Goal: Communication & Community: Share content

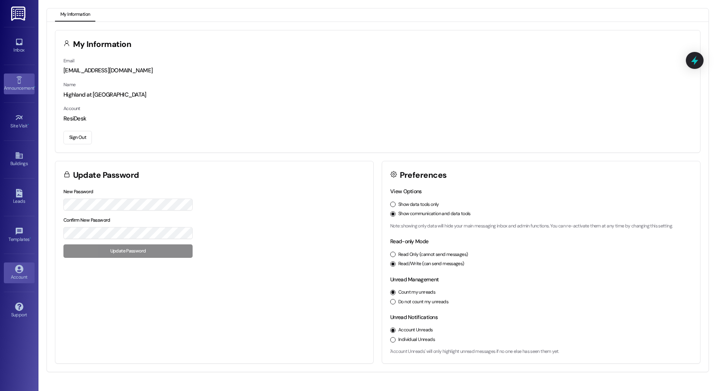
click at [28, 86] on div "Announcement •" at bounding box center [19, 88] width 38 height 8
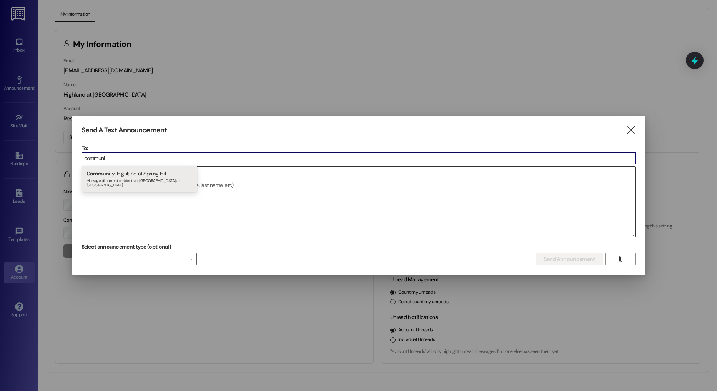
type input "communi"
click at [160, 169] on div "Communi ty: Highland at Spr in g Hill Message all current residents of Highland…" at bounding box center [139, 179] width 115 height 26
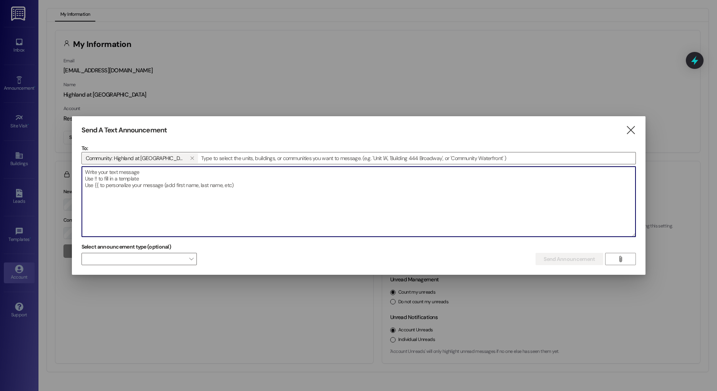
click at [150, 183] on textarea at bounding box center [358, 201] width 553 height 70
paste textarea "Good morning! The fire alarm company will start sounding the alarms shortly. Th…"
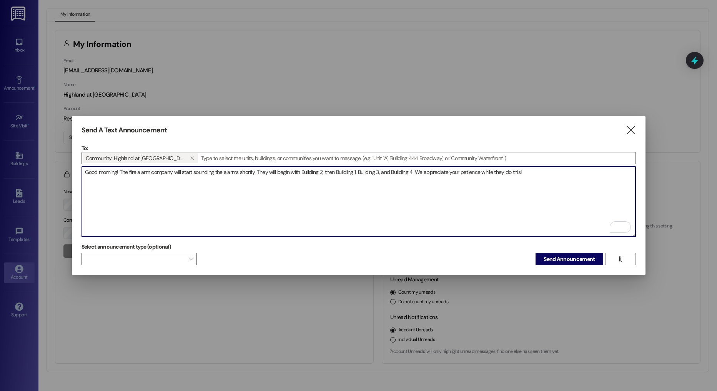
drag, startPoint x: 119, startPoint y: 170, endPoint x: 44, endPoint y: 167, distance: 75.0
click at [44, 167] on div "Send A Text Announcement  To: Community: Highland at Spring Hill   Drop imag…" at bounding box center [358, 195] width 717 height 391
click at [301, 171] on textarea "Hello! The fire alarm company will start sounding the alarms shortly. They will…" at bounding box center [358, 201] width 553 height 70
click at [333, 169] on textarea "Hello! The fire alarm company will start sounding the alarms shortly. They will…" at bounding box center [358, 201] width 553 height 70
type textarea "Hello! The fire alarm company will start sounding the alarms shortly. They will…"
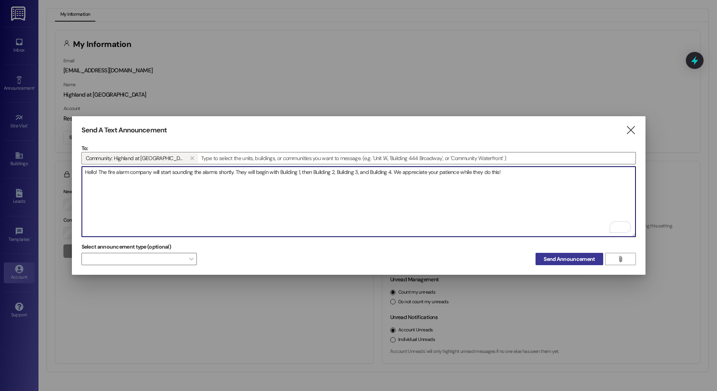
click at [572, 258] on span "Send Announcement" at bounding box center [569, 259] width 51 height 8
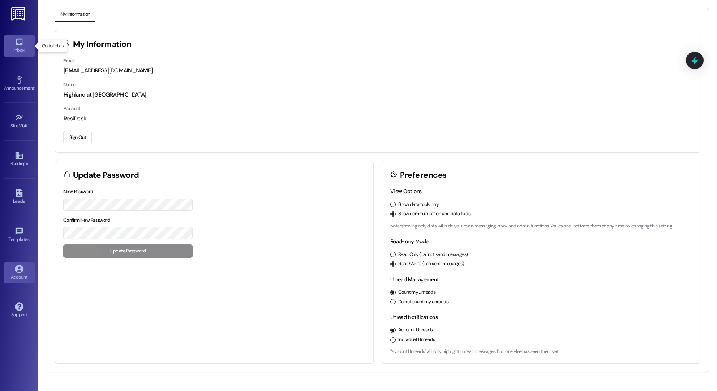
click at [18, 43] on icon at bounding box center [19, 42] width 8 height 8
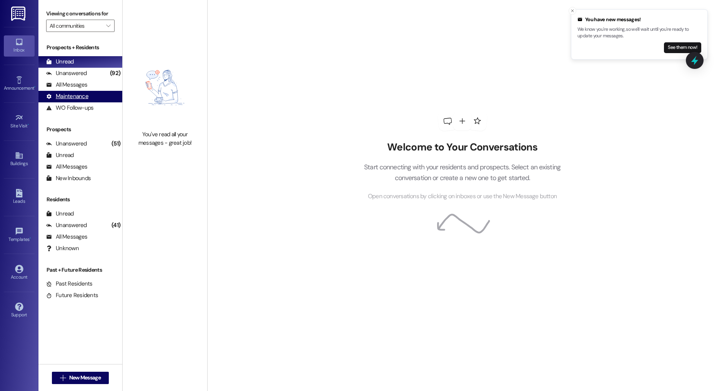
click at [71, 96] on div "Maintenance" at bounding box center [67, 96] width 42 height 8
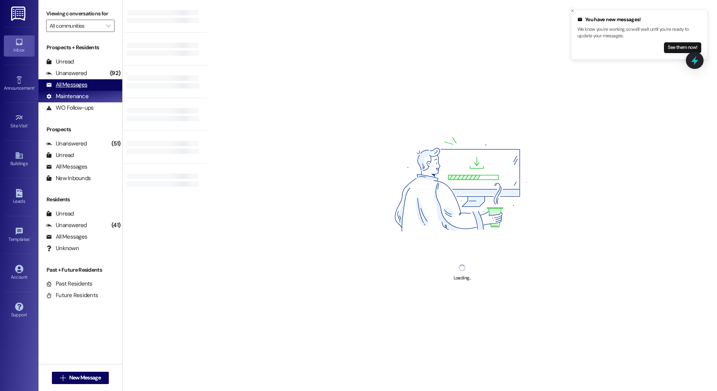
click at [69, 85] on div "All Messages" at bounding box center [66, 85] width 41 height 8
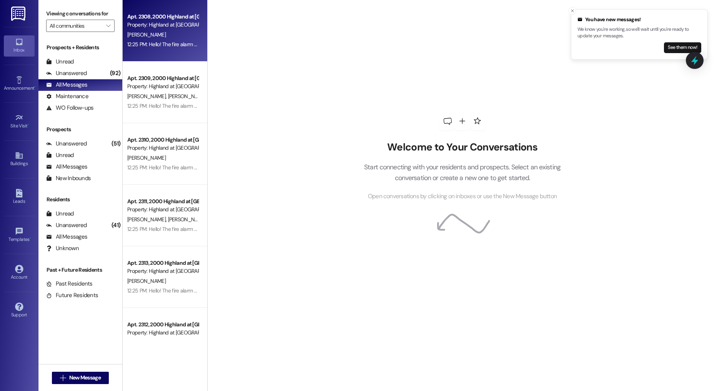
click at [133, 51] on div "Apt. 2308, 2000 Highland at Spring Hill Property: Highland at Spring Hill E. Co…" at bounding box center [165, 30] width 85 height 61
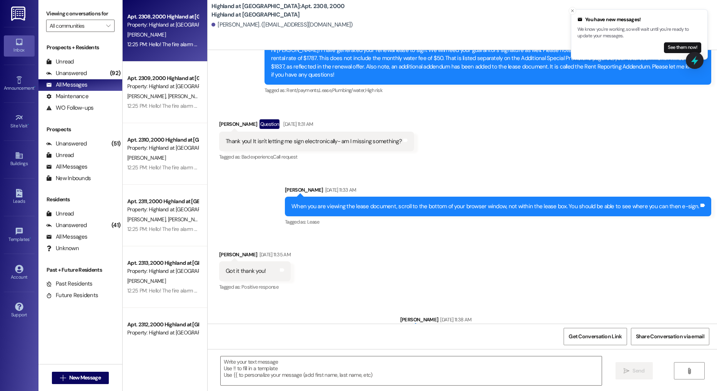
scroll to position [8110, 0]
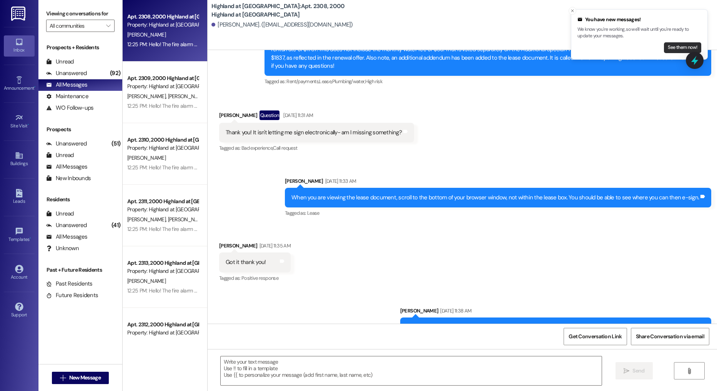
click at [681, 46] on button "See them now!" at bounding box center [682, 47] width 37 height 11
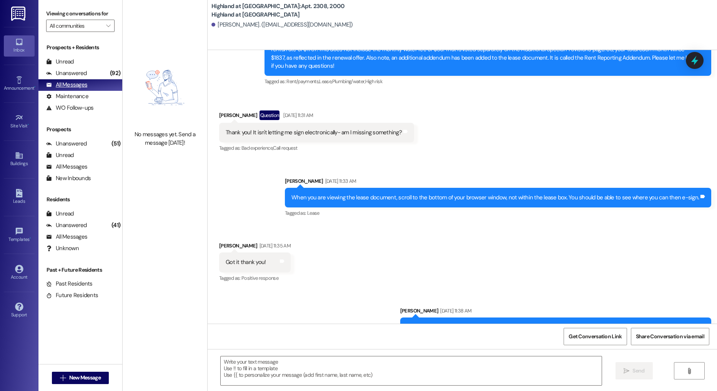
click at [84, 86] on div "All Messages" at bounding box center [66, 85] width 41 height 8
click at [58, 62] on div "Unread" at bounding box center [60, 62] width 28 height 8
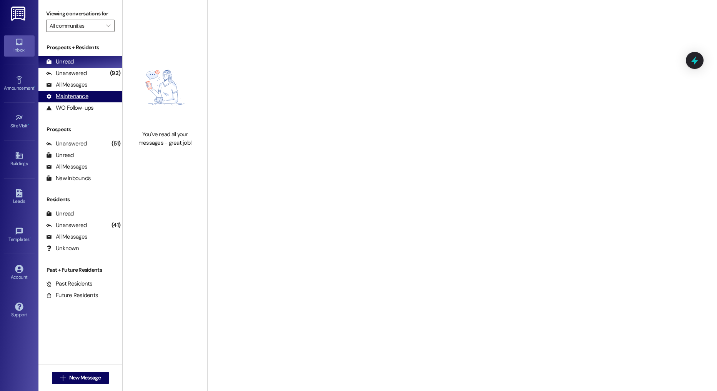
click at [85, 91] on div "Maintenance (undefined)" at bounding box center [80, 97] width 84 height 12
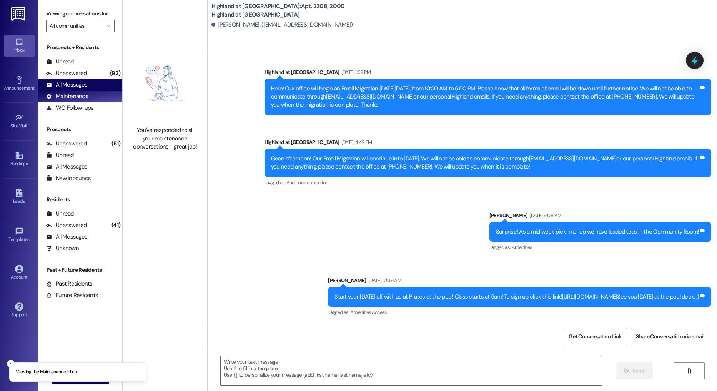
click at [84, 83] on div "All Messages" at bounding box center [66, 85] width 41 height 8
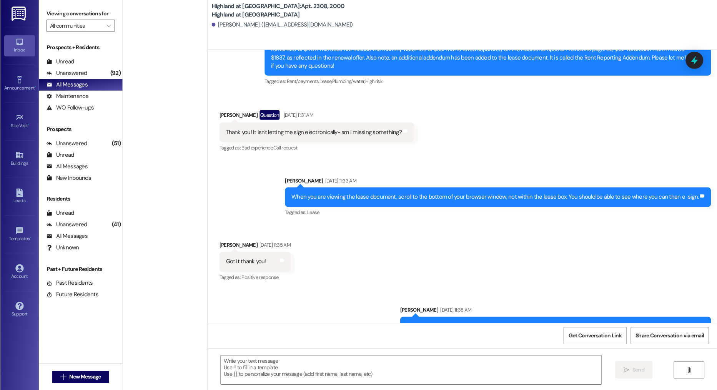
scroll to position [0, 0]
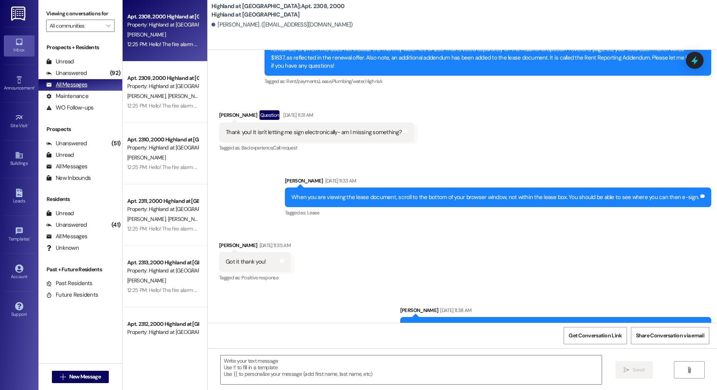
click at [78, 83] on div "All Messages" at bounding box center [66, 85] width 41 height 8
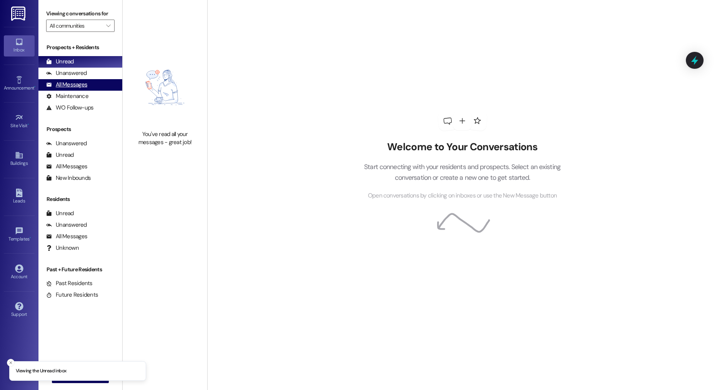
click at [81, 84] on div "All Messages" at bounding box center [66, 85] width 41 height 8
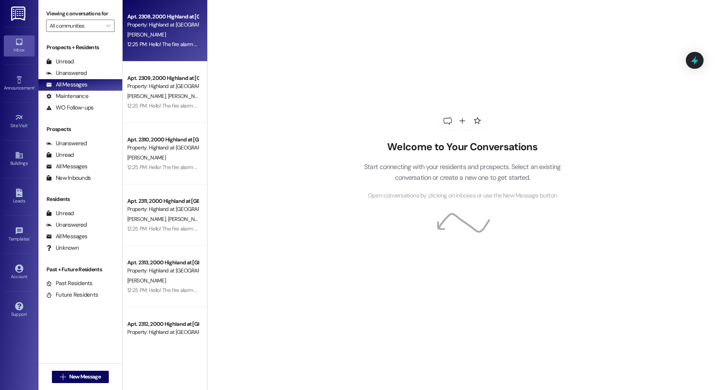
click at [127, 37] on span "[PERSON_NAME]" at bounding box center [146, 34] width 38 height 7
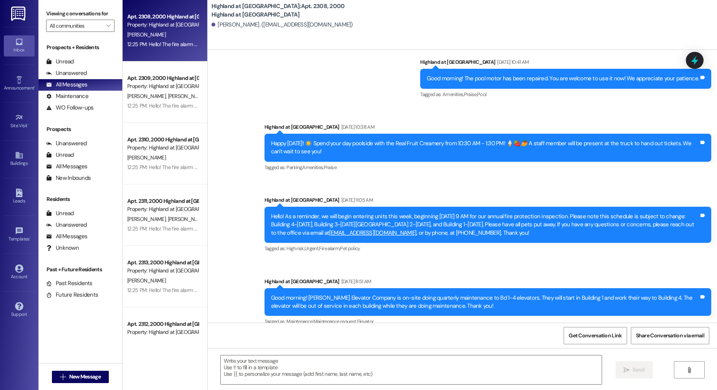
scroll to position [10327, 0]
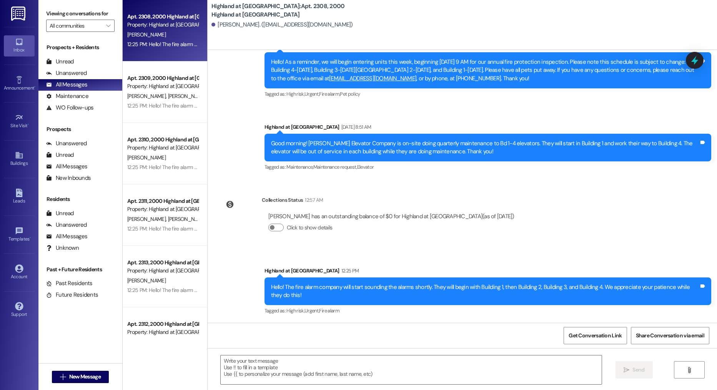
click at [365, 286] on div "Hello! The fire alarm company will start sounding the alarms shortly. They will…" at bounding box center [485, 291] width 428 height 17
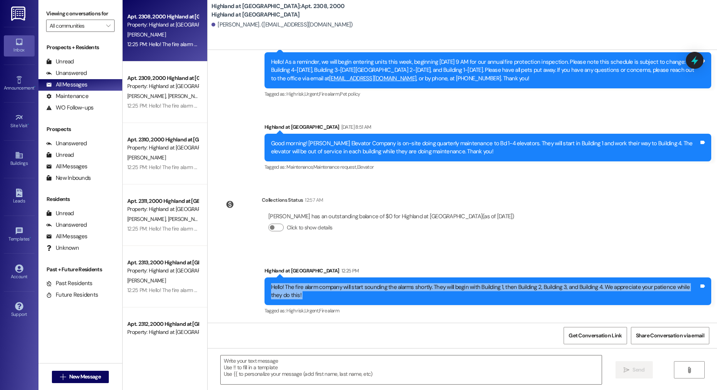
click at [365, 286] on div "Hello! The fire alarm company will start sounding the alarms shortly. They will…" at bounding box center [485, 291] width 428 height 17
copy div "Hello! The fire alarm company will start sounding the alarms shortly. They will…"
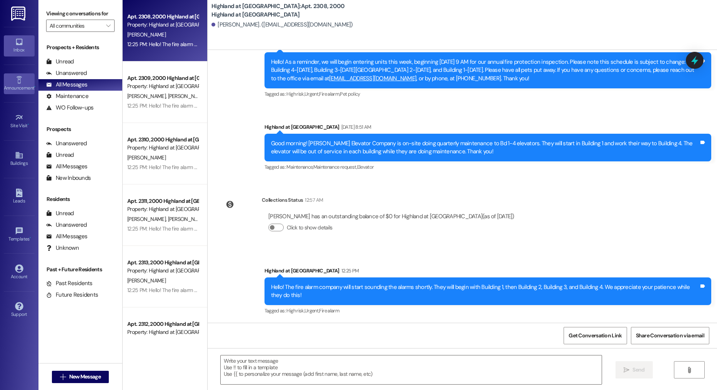
click at [13, 88] on div "Announcement •" at bounding box center [19, 88] width 38 height 8
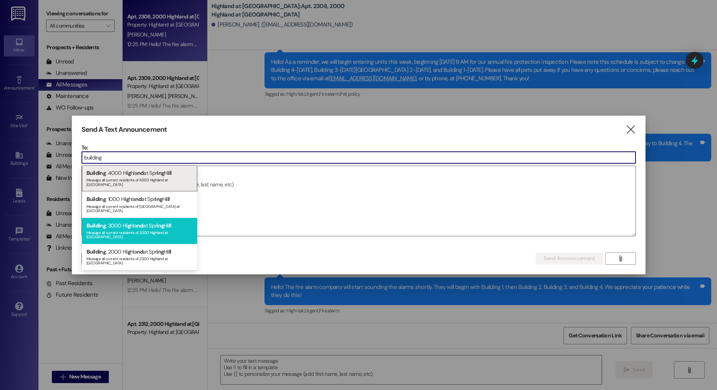
type input "building"
click at [138, 222] on span "nd" at bounding box center [140, 225] width 7 height 7
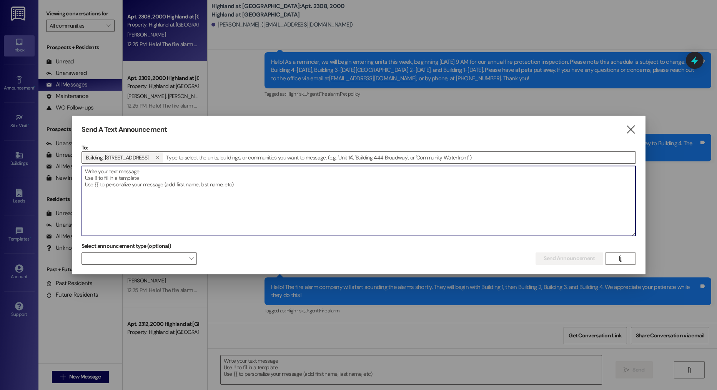
click at [129, 182] on textarea at bounding box center [358, 201] width 553 height 70
paste textarea "Hello! The fire alarm company will start sounding the alarms shortly. They will…"
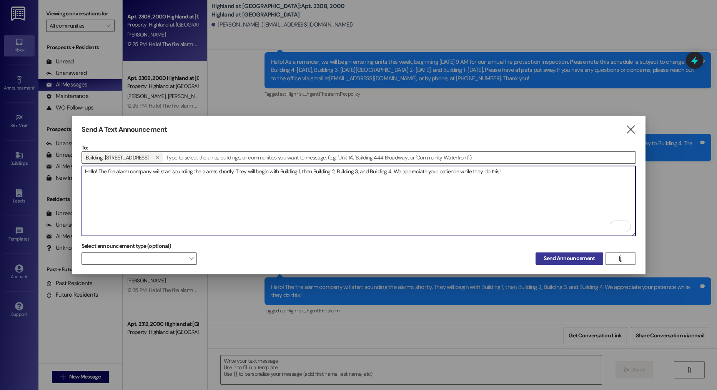
type textarea "Hello! The fire alarm company will start sounding the alarms shortly. They will…"
click at [552, 258] on span "Send Announcement" at bounding box center [569, 258] width 51 height 8
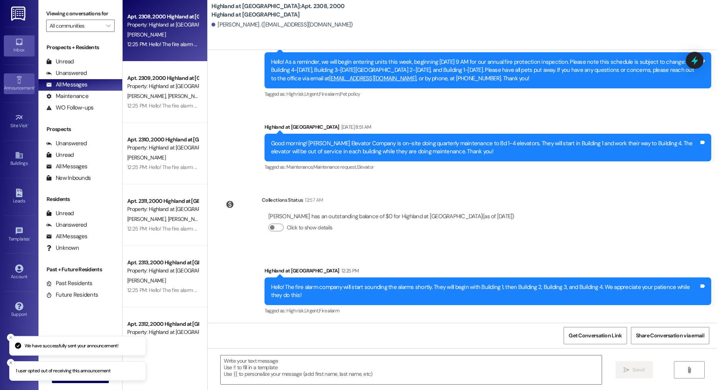
click at [18, 88] on div "Announcement •" at bounding box center [19, 88] width 38 height 8
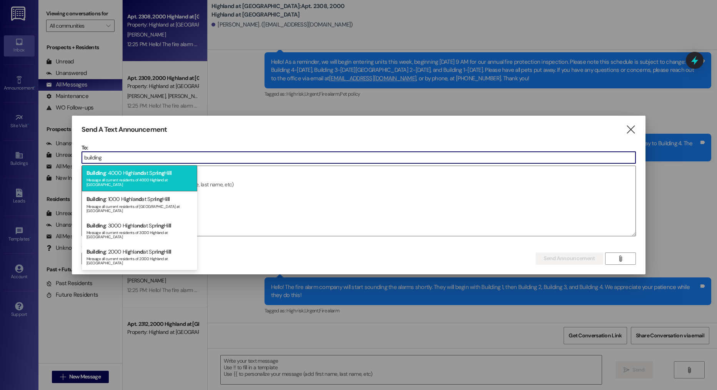
type input "building"
click at [116, 171] on div "Building : 4000 H ig hla nd at Spr ing H ill Message all current residents of 4…" at bounding box center [139, 178] width 115 height 26
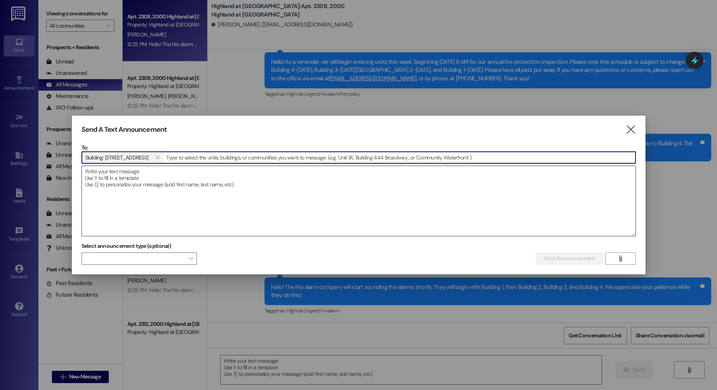
click at [128, 178] on textarea at bounding box center [358, 201] width 553 height 70
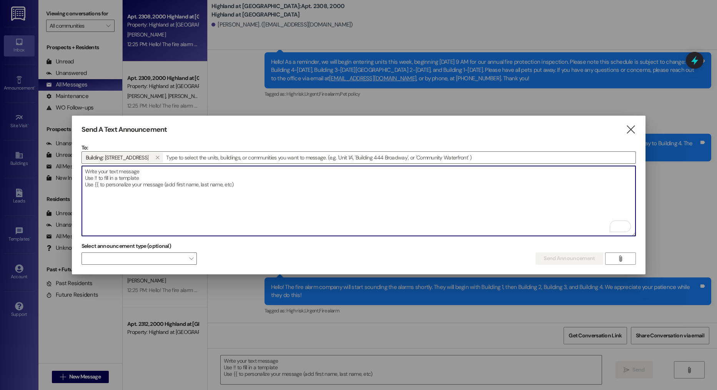
paste textarea "Hello! The fire alarm company will start sounding the alarms shortly. They will…"
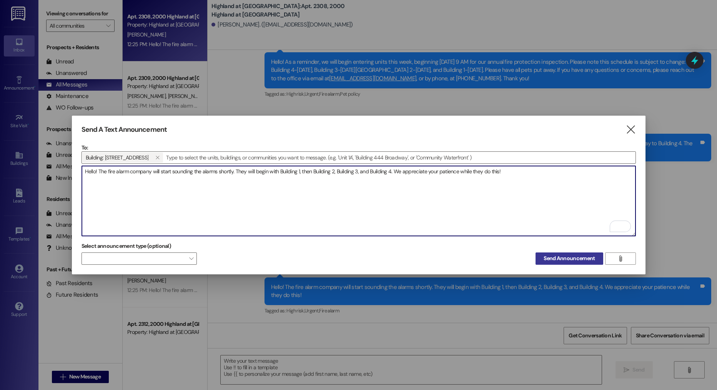
type textarea "Hello! The fire alarm company will start sounding the alarms shortly. They will…"
click at [567, 256] on span "Send Announcement" at bounding box center [569, 258] width 51 height 8
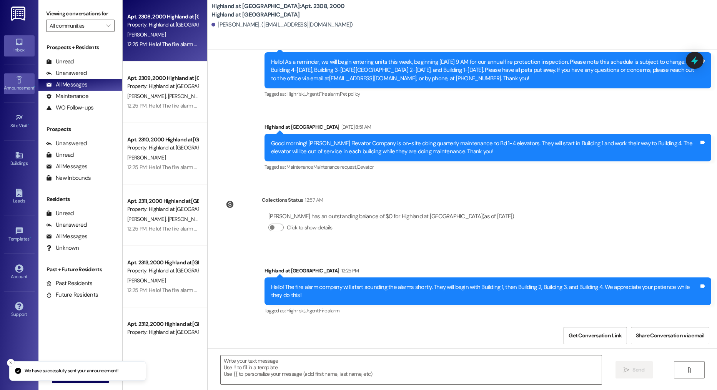
click at [20, 87] on div "Announcement •" at bounding box center [19, 88] width 38 height 8
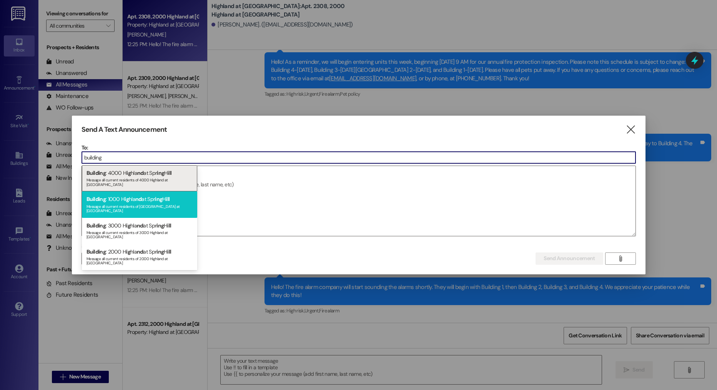
type input "building"
click at [131, 203] on div "Message all current residents of 1000 Highland at Spring Hill" at bounding box center [139, 208] width 106 height 11
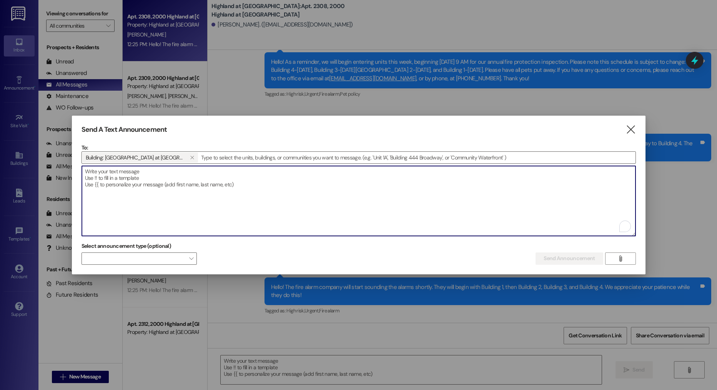
click at [149, 194] on textarea "To enrich screen reader interactions, please activate Accessibility in Grammarl…" at bounding box center [358, 201] width 553 height 70
paste textarea "Hello! The fire alarm company will start sounding the alarms shortly. They will…"
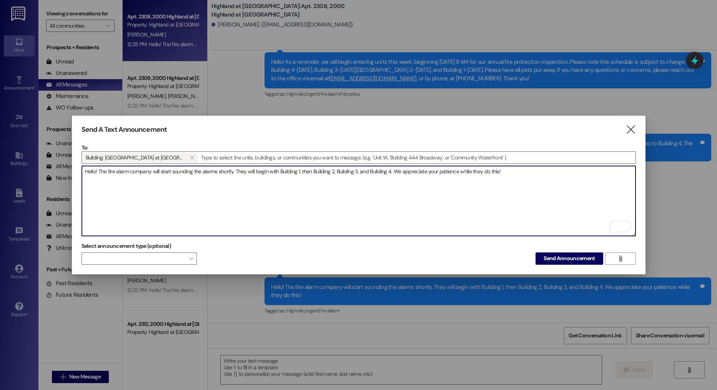
type textarea "Hello! The fire alarm company will start sounding the alarms shortly. They will…"
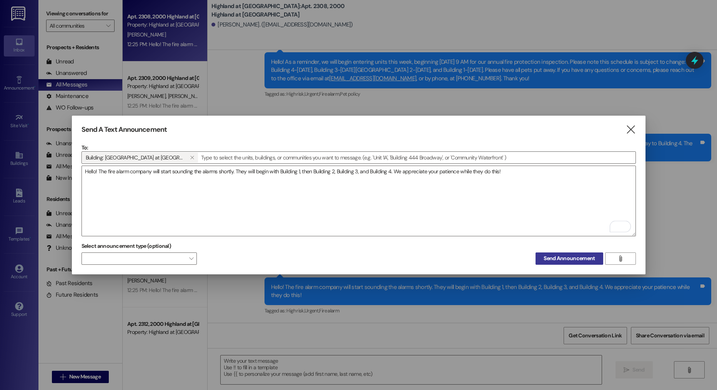
click at [563, 249] on div "Select announcement type (optional)  Send Announcement " at bounding box center [358, 252] width 554 height 24
click at [563, 254] on span "Send Announcement" at bounding box center [569, 258] width 51 height 8
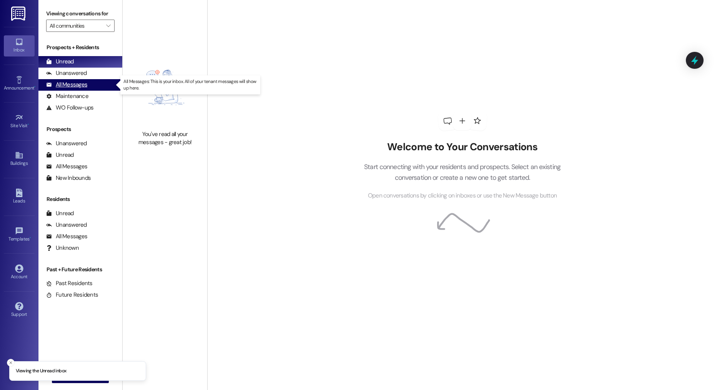
click at [86, 88] on div "All Messages (undefined)" at bounding box center [80, 85] width 84 height 12
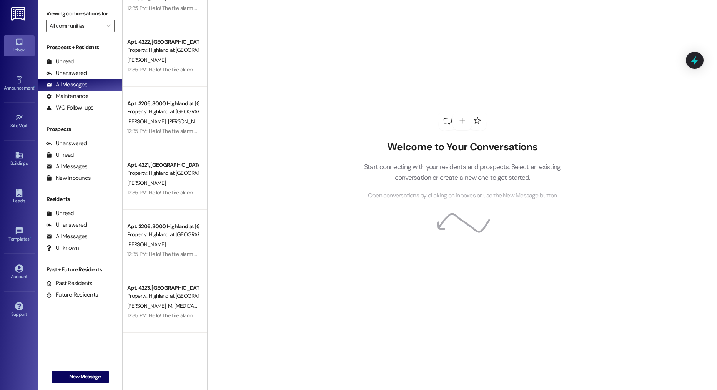
scroll to position [2739, 0]
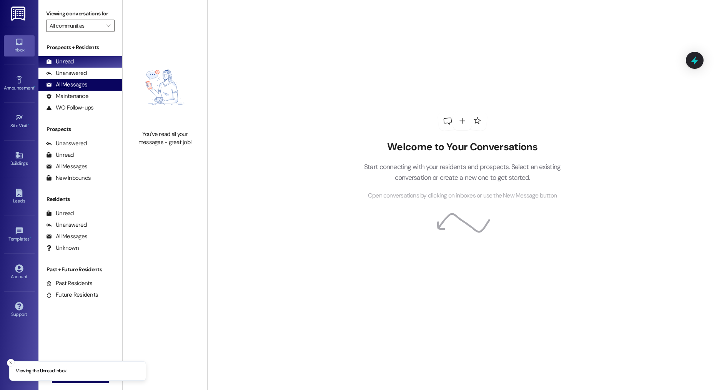
click at [80, 86] on div "All Messages" at bounding box center [66, 85] width 41 height 8
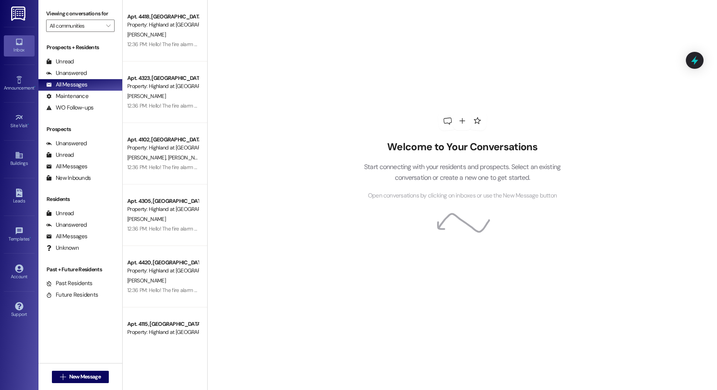
click at [22, 95] on div "Announcement • Send A Text Announcement" at bounding box center [19, 84] width 31 height 38
click at [23, 85] on div "Announcement •" at bounding box center [19, 88] width 38 height 8
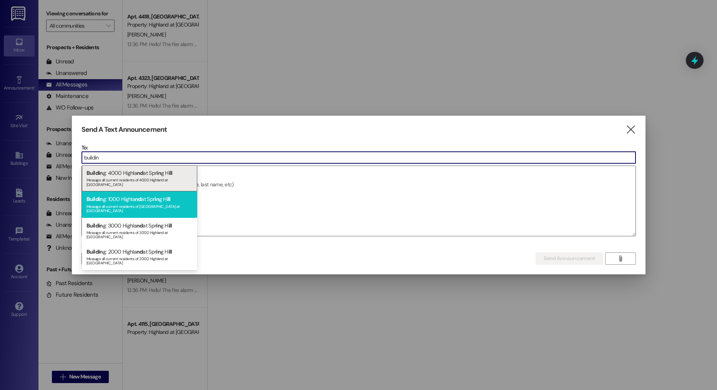
type input "buildin"
click at [126, 205] on div "Buildin g: 1000 Highla nd at Spr in g H ill Message all current residents of 10…" at bounding box center [139, 204] width 115 height 26
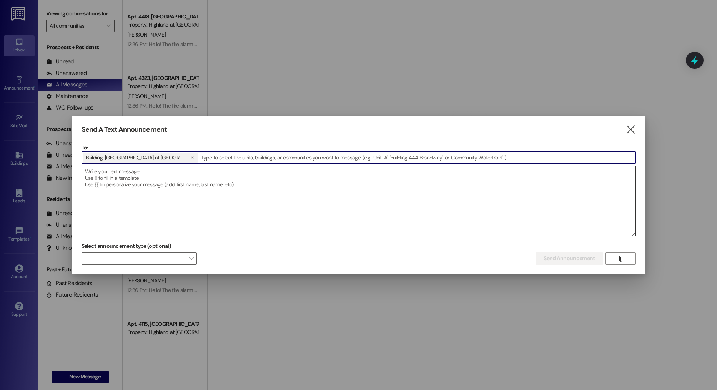
click at [136, 193] on textarea at bounding box center [358, 201] width 553 height 70
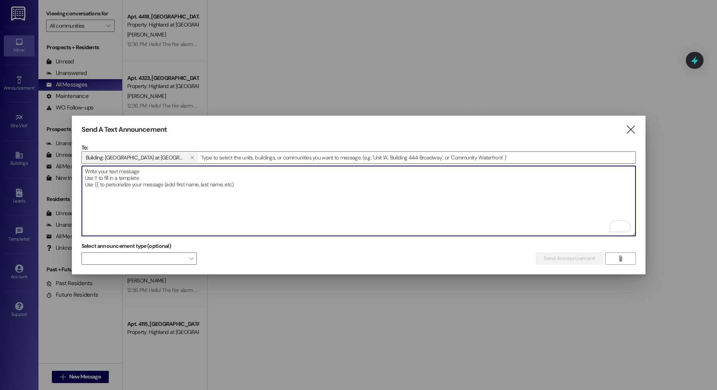
paste textarea "Hello! The fire alarm company will start sounding the alarms shortly. They will…"
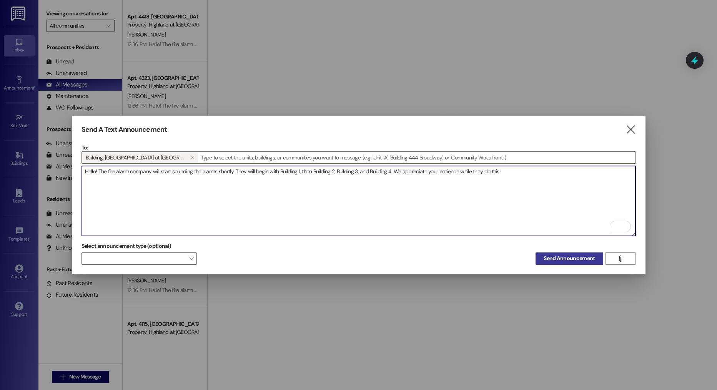
type textarea "Hello! The fire alarm company will start sounding the alarms shortly. They will…"
click at [574, 256] on span "Send Announcement" at bounding box center [569, 258] width 51 height 8
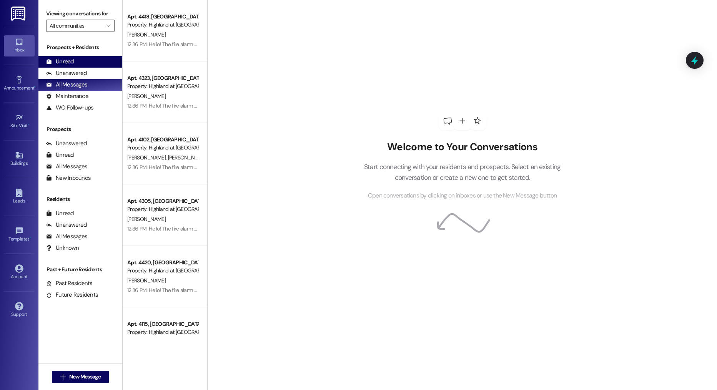
click at [68, 57] on div "Unread (0)" at bounding box center [80, 62] width 84 height 12
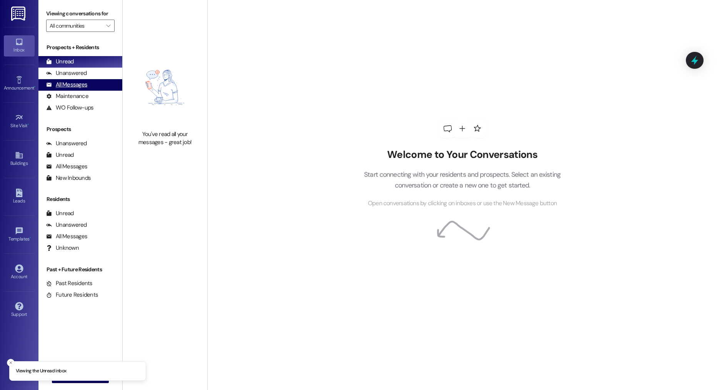
click at [91, 85] on div "All Messages (undefined)" at bounding box center [80, 85] width 84 height 12
